Goal: Transaction & Acquisition: Purchase product/service

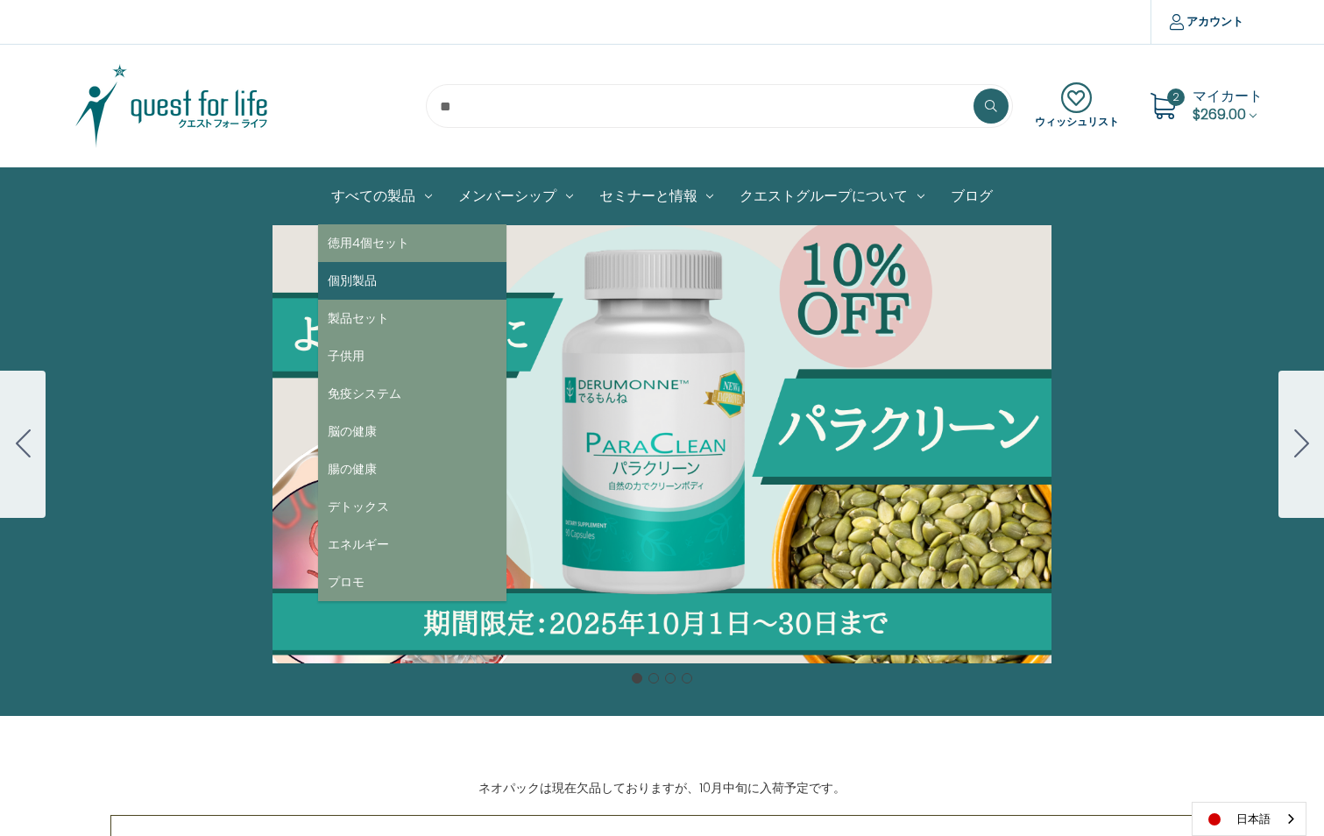
click at [356, 277] on link "個別製品" at bounding box center [412, 281] width 188 height 38
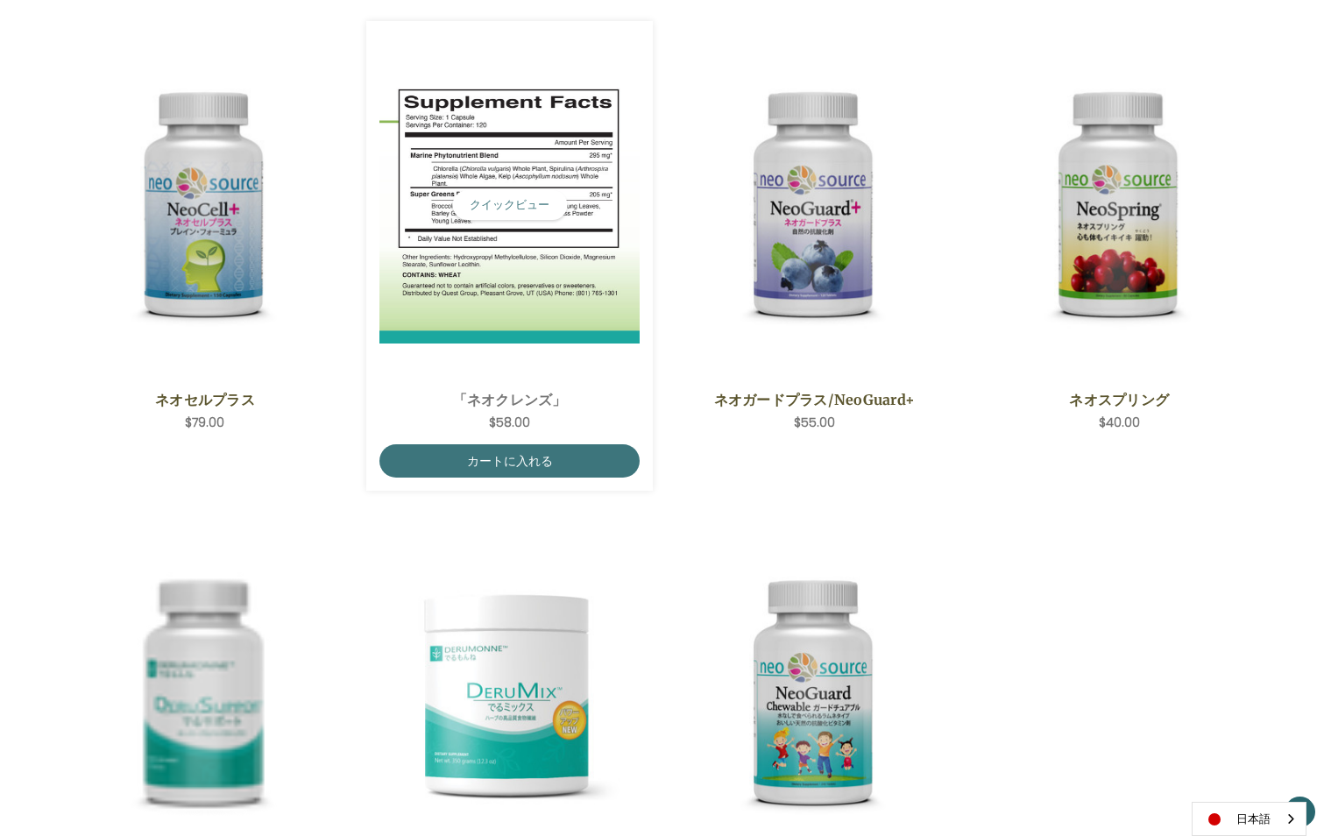
scroll to position [175, 0]
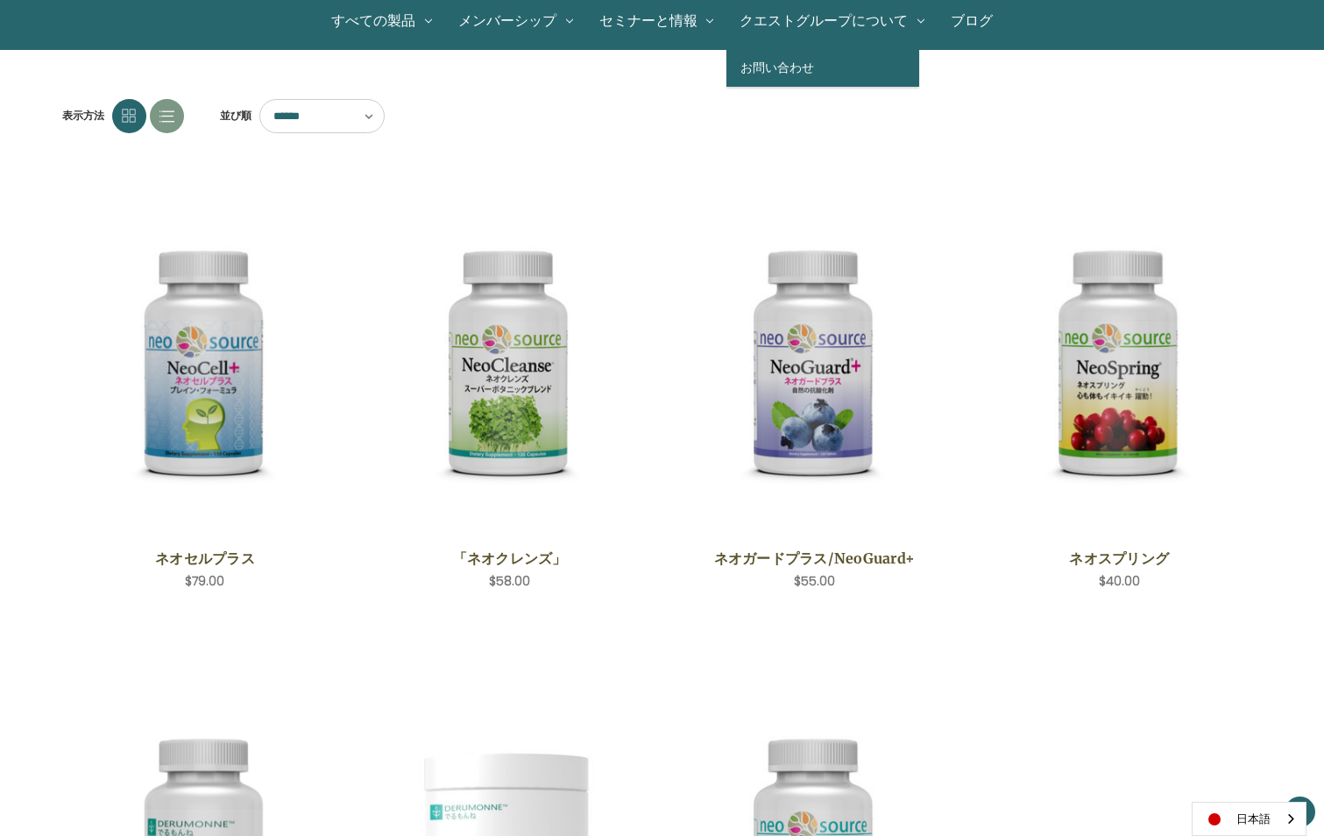
click at [772, 60] on link "お問い合わせ" at bounding box center [822, 68] width 193 height 38
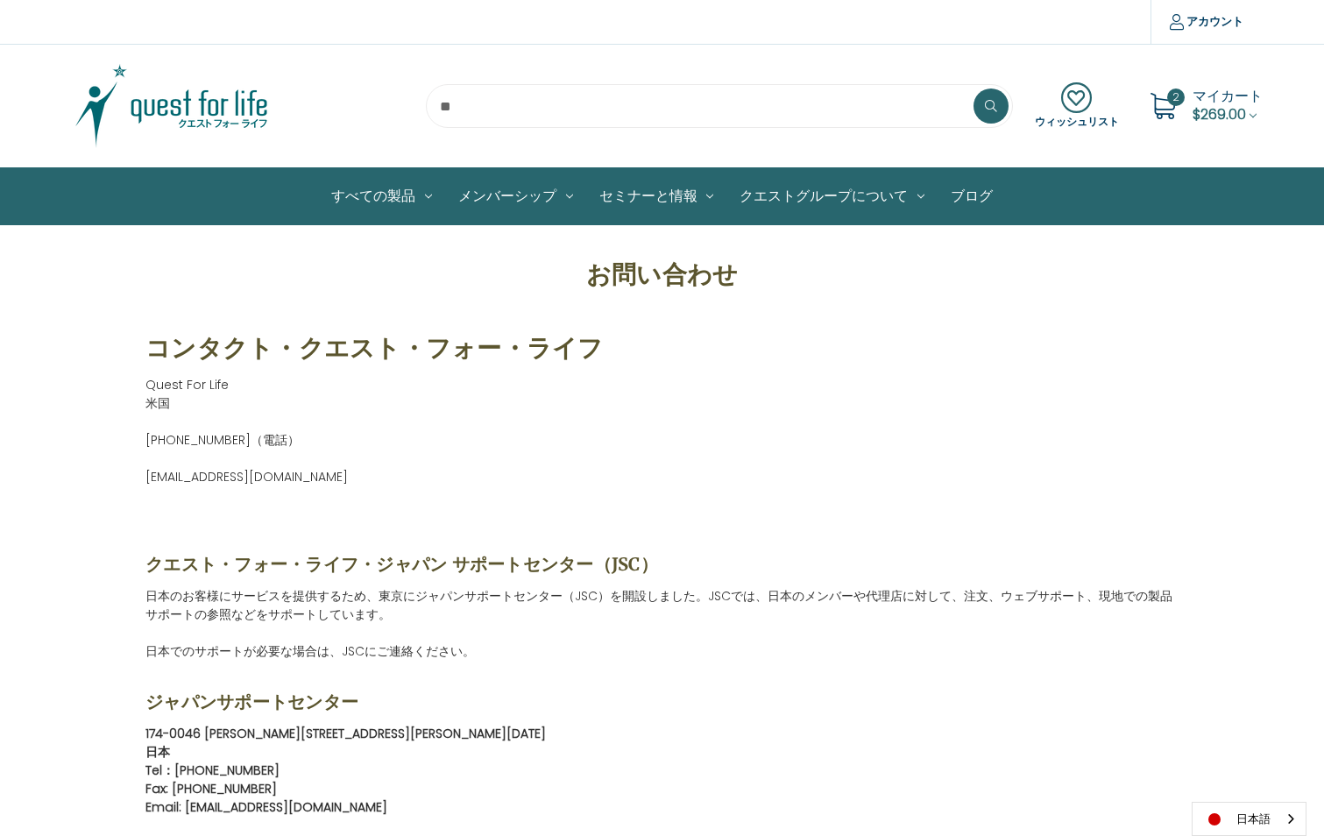
click at [1215, 105] on span "$269.00" at bounding box center [1218, 114] width 53 height 20
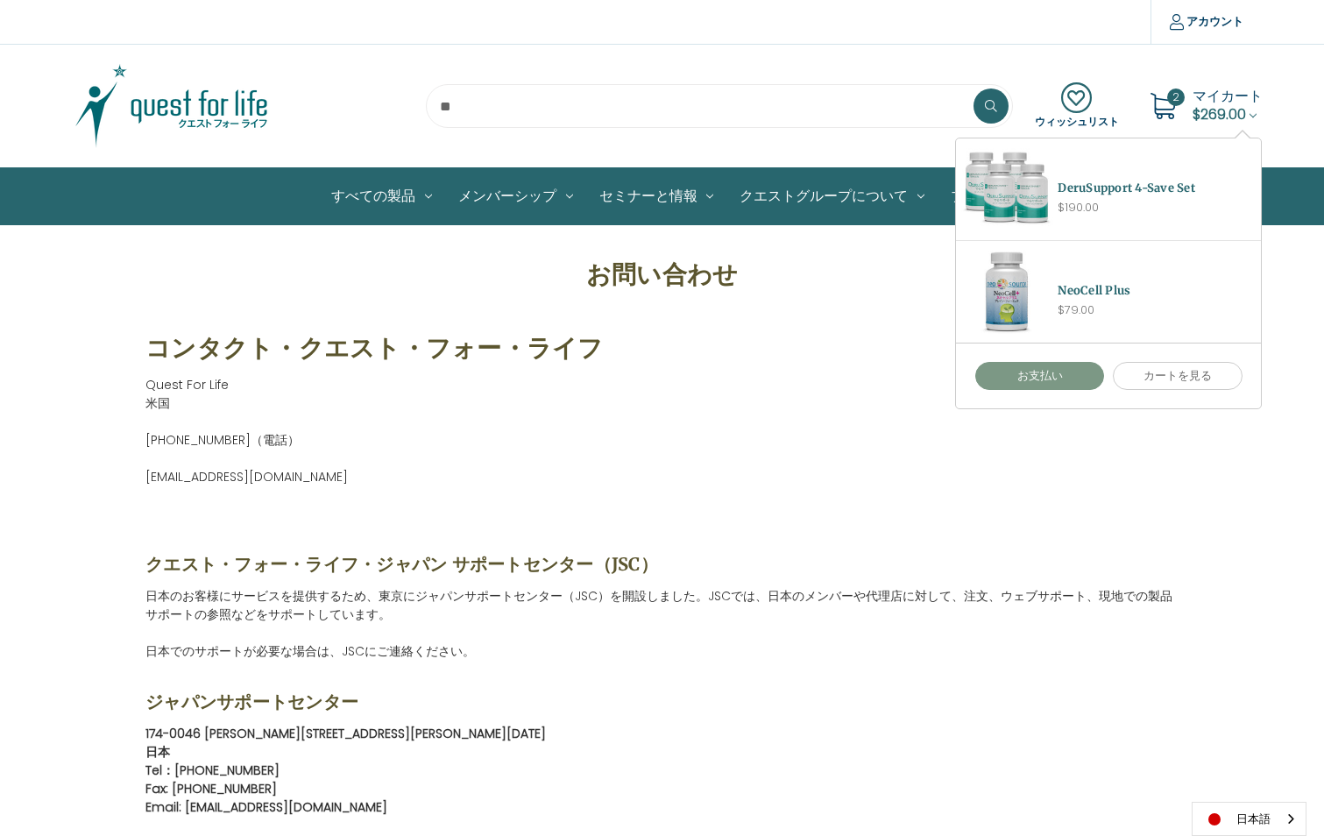
click at [1063, 380] on link "お支払い" at bounding box center [1040, 376] width 130 height 28
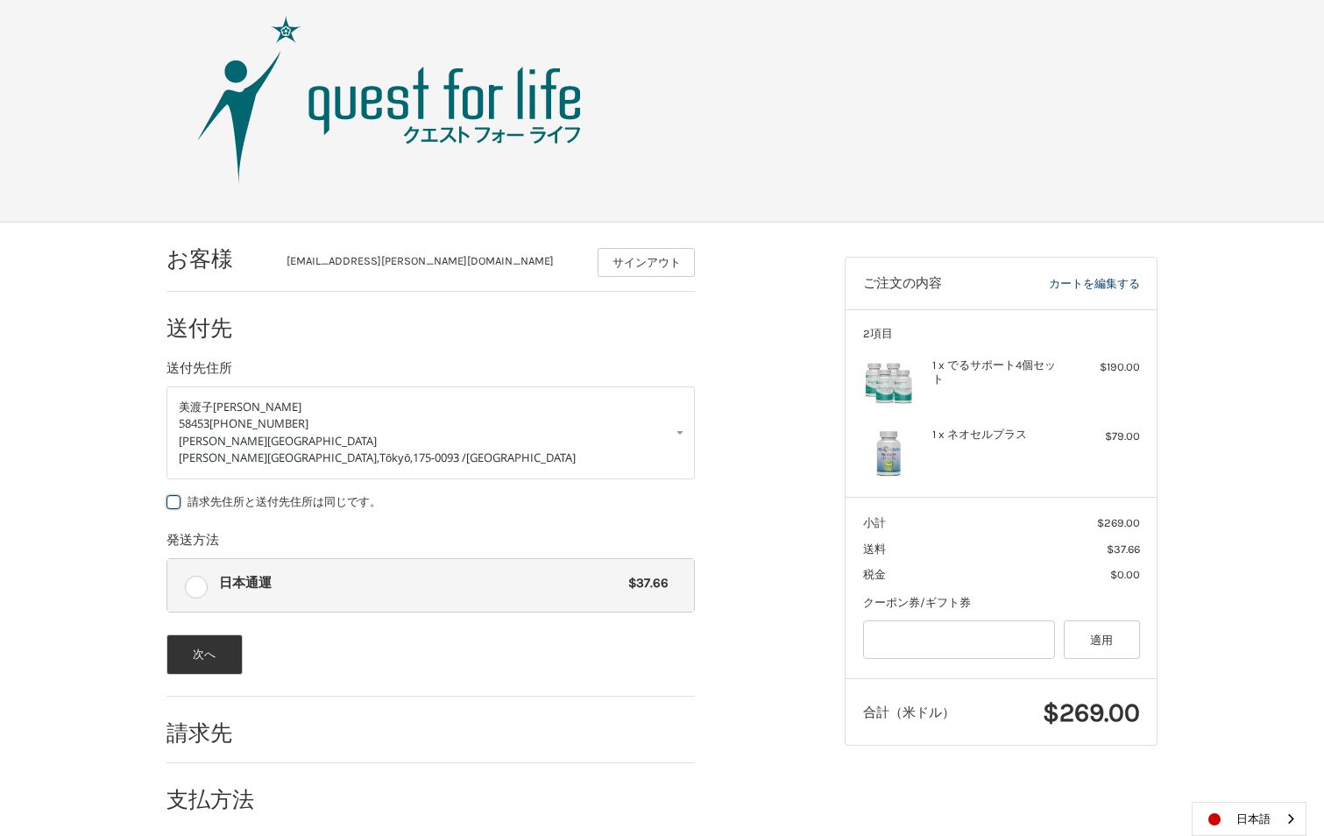
scroll to position [34, 0]
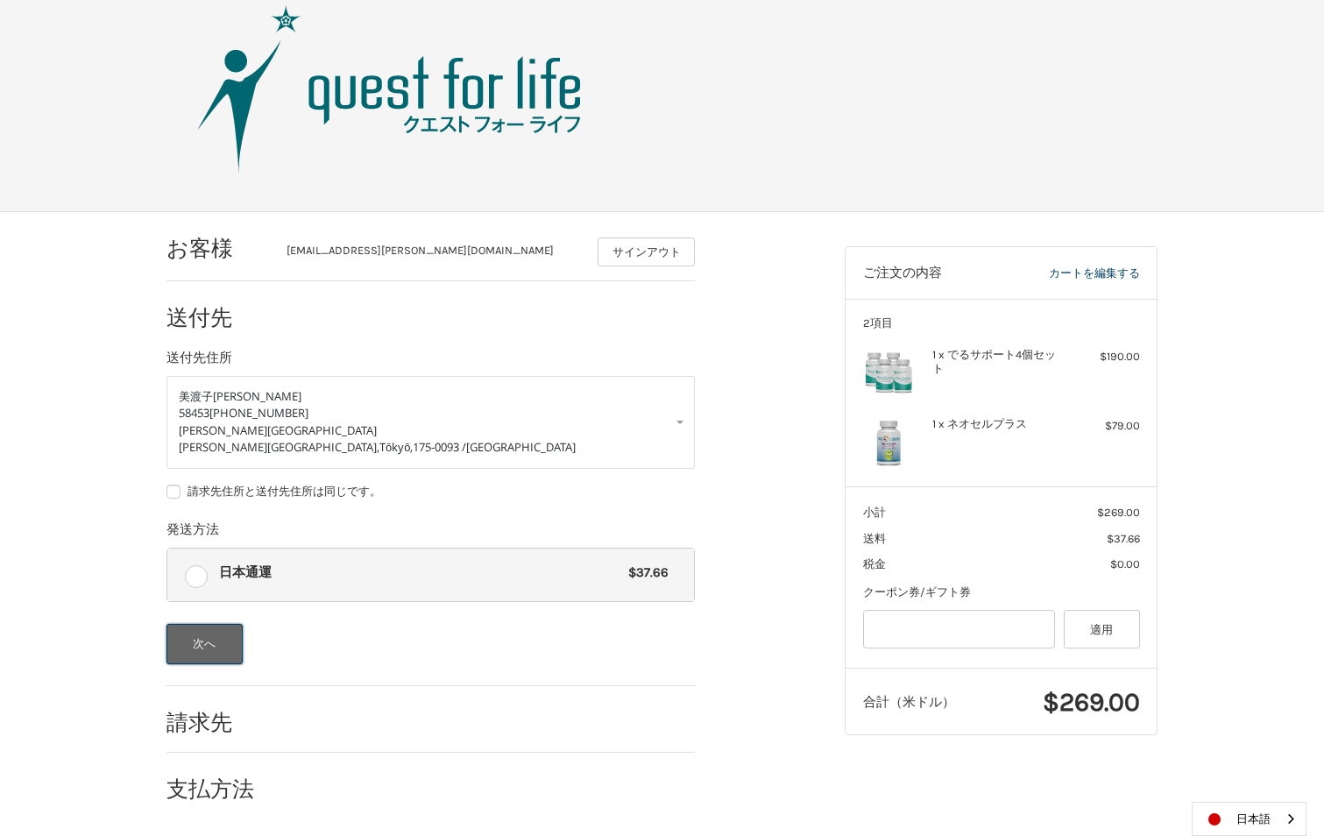
click at [216, 644] on button "次へ" at bounding box center [204, 644] width 76 height 40
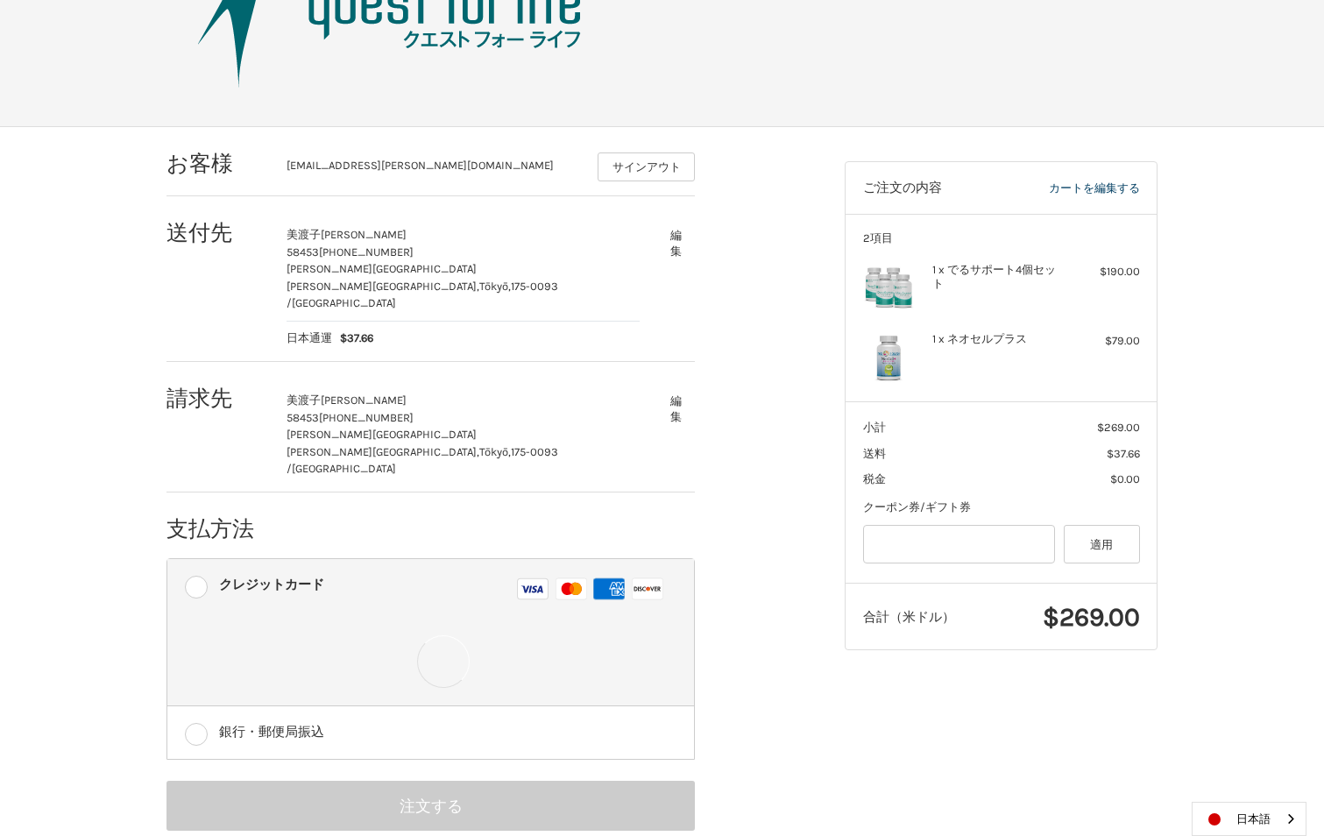
scroll to position [119, 0]
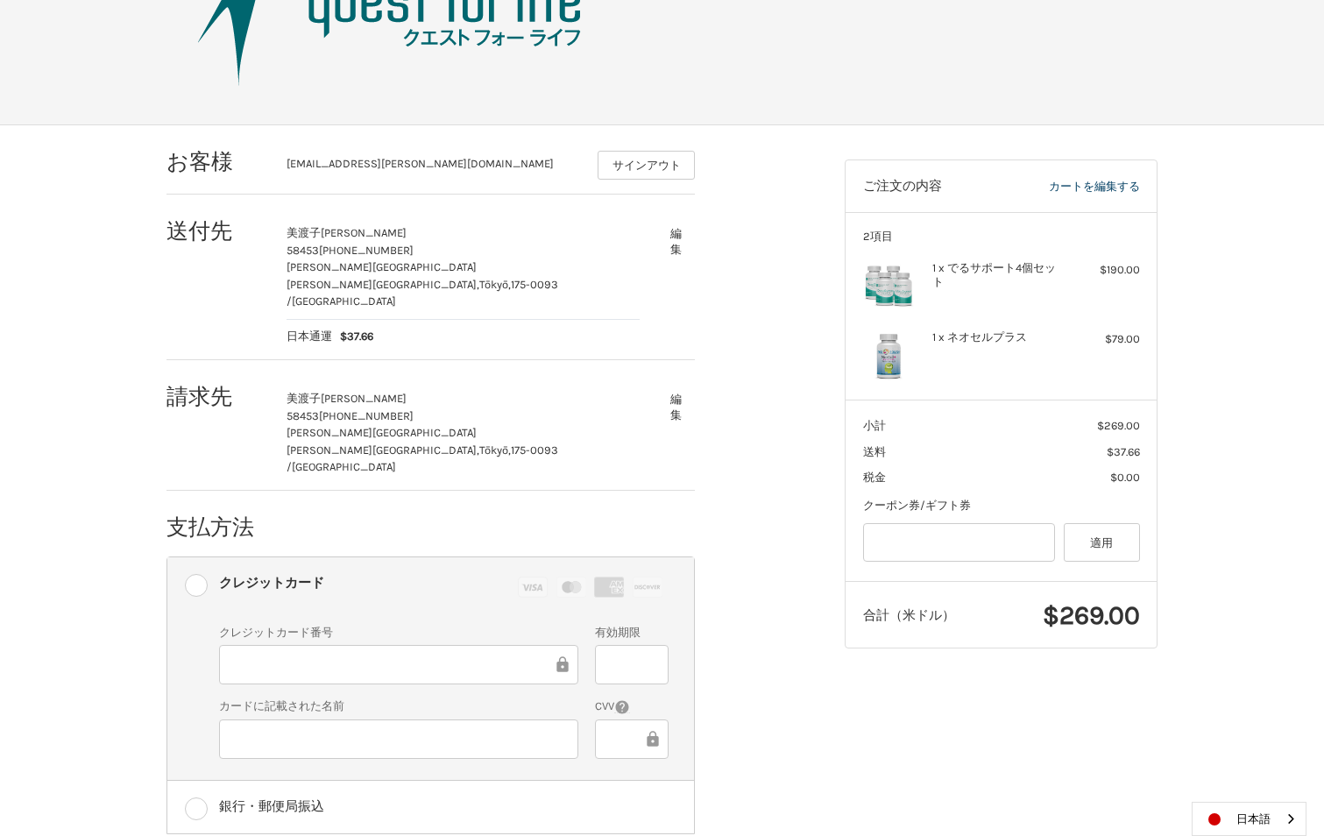
click at [745, 659] on ol "お客様 m.mitoko.0120@hotmail.co.jp サインアウト 送付先 美渡子 松木 58453 03-3933-3472 赤塚新町1-10-1…" at bounding box center [464, 515] width 597 height 780
click at [644, 719] on icon at bounding box center [653, 738] width 18 height 39
click at [804, 730] on div "お客様 m.mitoko.0120@hotmail.co.jp サインアウト 送付先 美渡子 松木 58453 03-3933-3472 赤塚新町1-10-1…" at bounding box center [492, 526] width 678 height 802
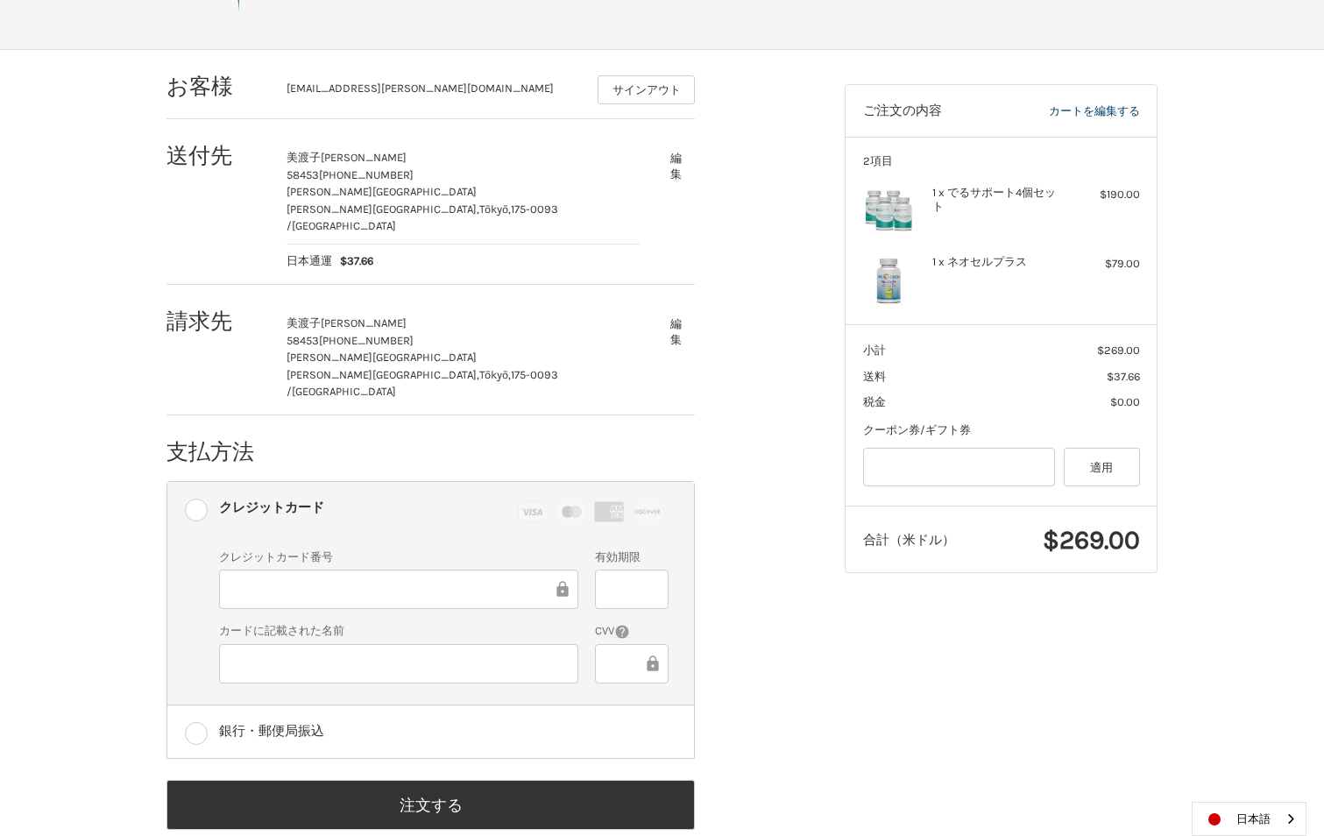
scroll to position [195, 0]
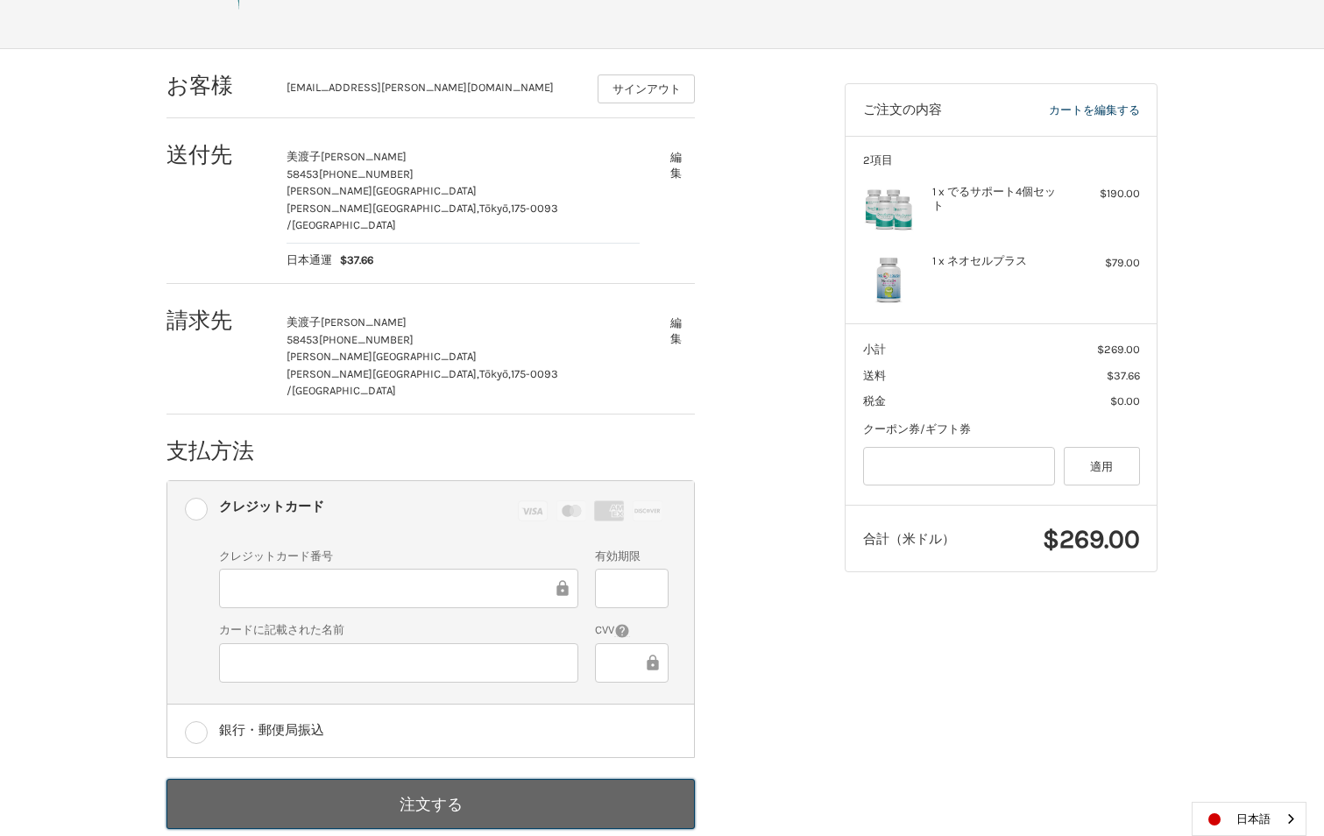
click at [426, 779] on button "注文する" at bounding box center [430, 804] width 528 height 50
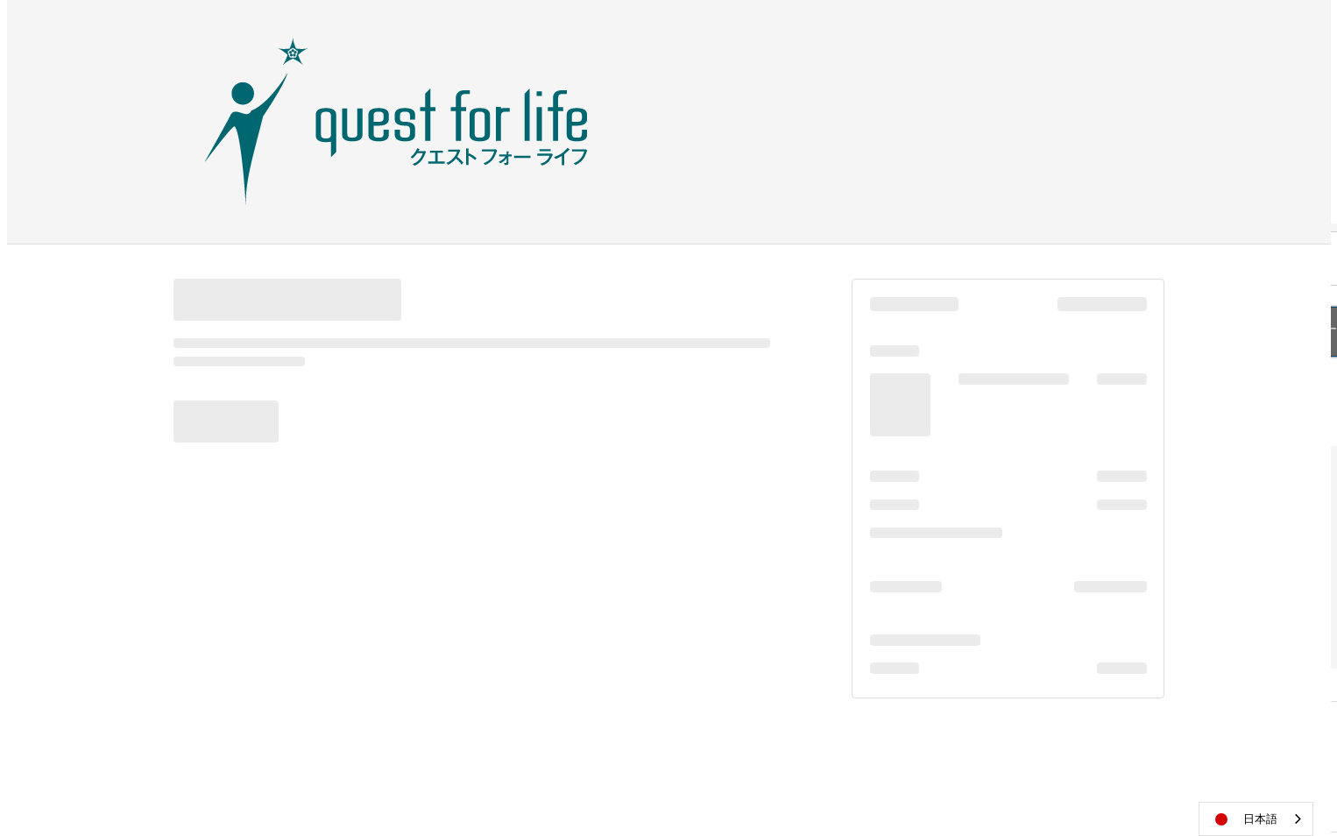
scroll to position [0, 0]
